Goal: Transaction & Acquisition: Purchase product/service

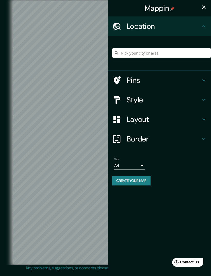
click at [157, 55] on input "Pick your city or area" at bounding box center [161, 52] width 99 height 9
click at [197, 56] on input "Chonchi, Región de Los Lagos, Chile" at bounding box center [161, 52] width 99 height 9
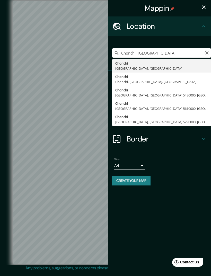
type input "Chonchi, Chonchi, Región de Los Lagos, Chile"
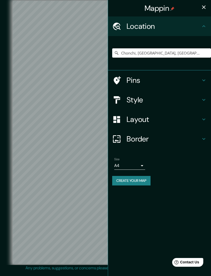
click at [205, 8] on icon "button" at bounding box center [204, 7] width 4 height 4
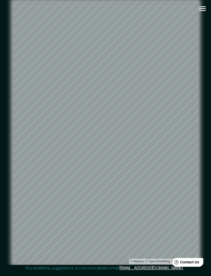
click at [200, 9] on icon "button" at bounding box center [202, 8] width 9 height 9
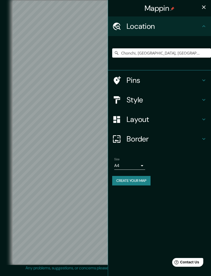
click at [151, 97] on h4 "Style" at bounding box center [164, 99] width 74 height 9
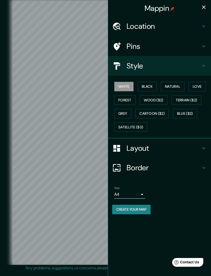
click at [145, 86] on button "Black" at bounding box center [147, 87] width 19 height 10
click at [178, 86] on button "Natural" at bounding box center [173, 87] width 24 height 10
click at [198, 87] on button "Love" at bounding box center [197, 87] width 17 height 10
click at [131, 102] on button "Forest" at bounding box center [124, 100] width 21 height 10
click at [152, 88] on button "Black" at bounding box center [147, 87] width 19 height 10
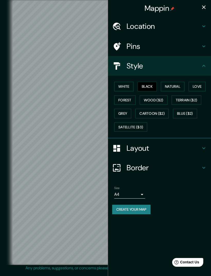
click at [127, 88] on button "White" at bounding box center [123, 87] width 19 height 10
click at [204, 9] on icon "button" at bounding box center [204, 7] width 6 height 6
